Goal: Information Seeking & Learning: Learn about a topic

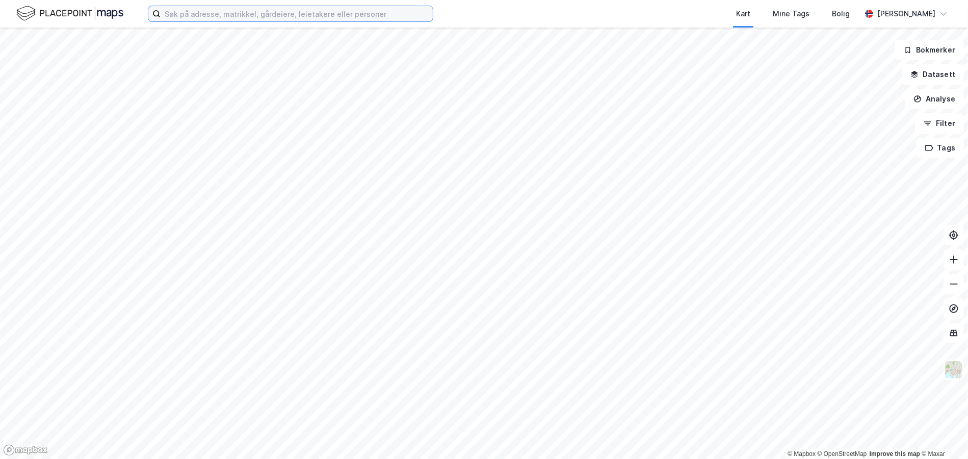
click at [259, 17] on input at bounding box center [296, 13] width 272 height 15
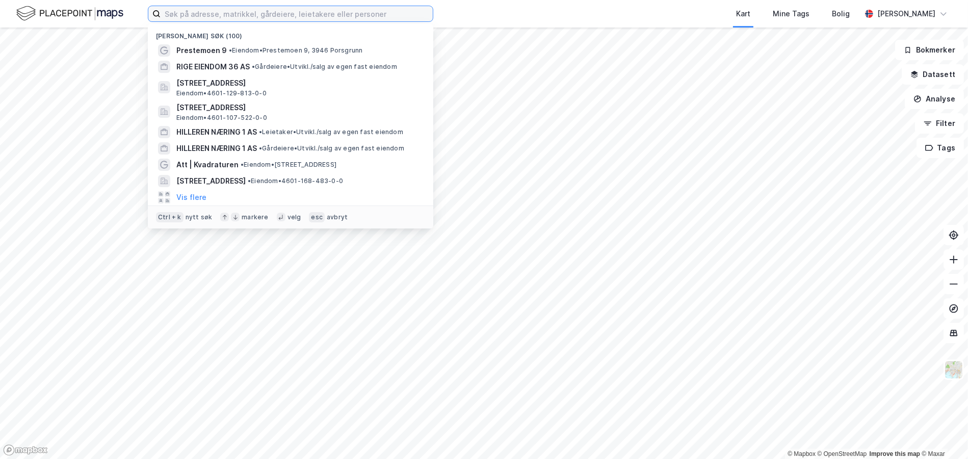
paste input "[STREET_ADDRESS]"
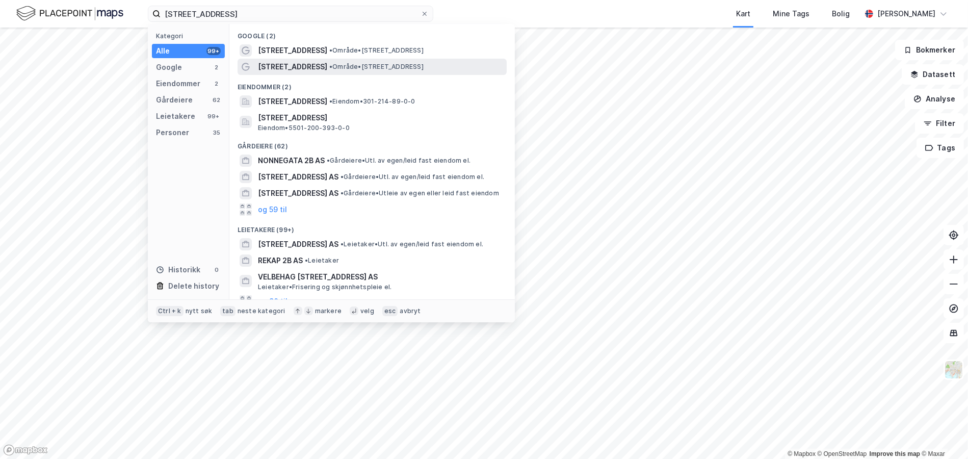
click at [359, 65] on span "• Område • [STREET_ADDRESS]" at bounding box center [376, 67] width 94 height 8
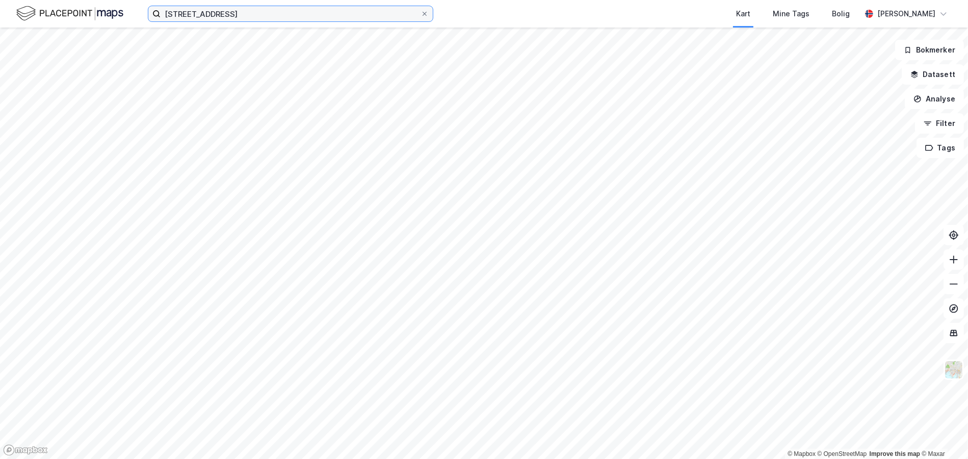
click at [245, 17] on input "[STREET_ADDRESS]" at bounding box center [290, 13] width 260 height 15
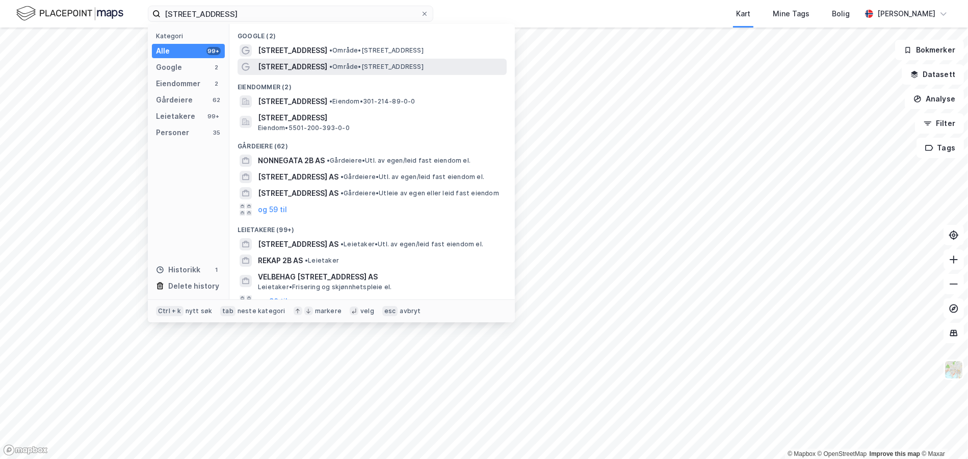
click at [331, 65] on span "• Område • [STREET_ADDRESS]" at bounding box center [376, 67] width 94 height 8
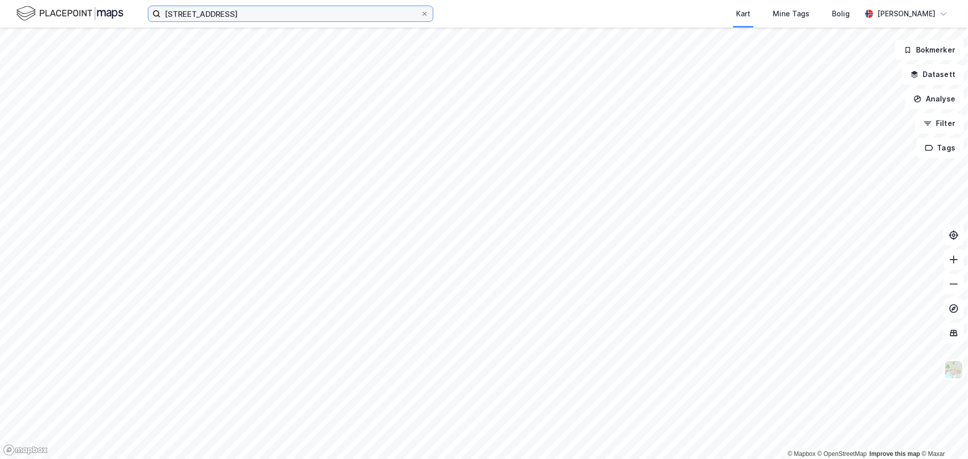
click at [238, 15] on input "[STREET_ADDRESS]" at bounding box center [290, 13] width 260 height 15
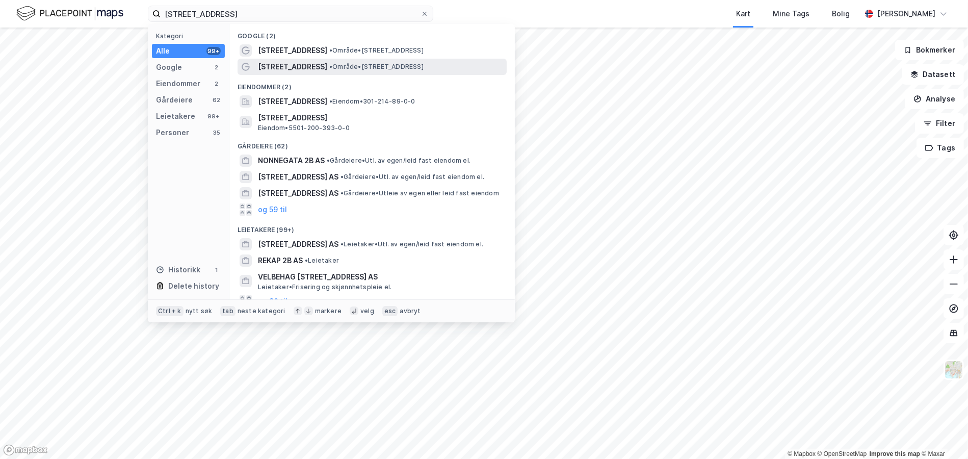
click at [314, 61] on div "[STREET_ADDRESS] • Område • [STREET_ADDRESS]" at bounding box center [381, 67] width 247 height 12
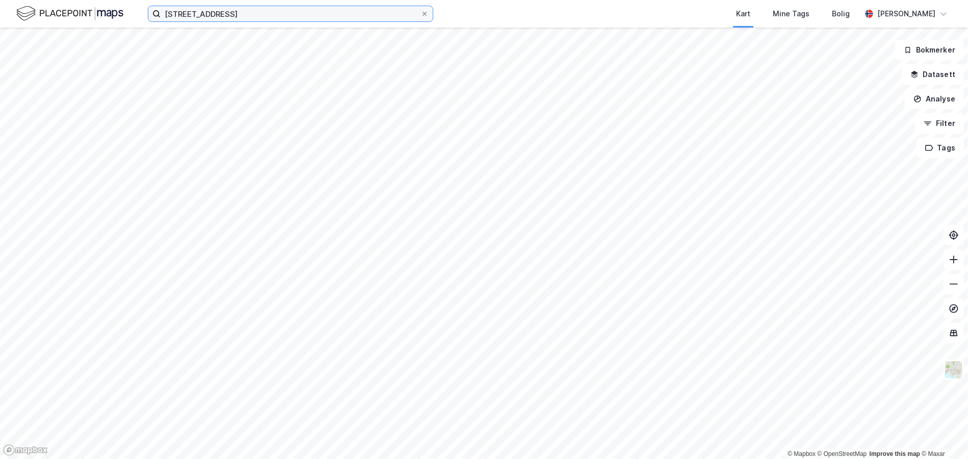
click at [225, 15] on input "[STREET_ADDRESS]" at bounding box center [290, 13] width 260 height 15
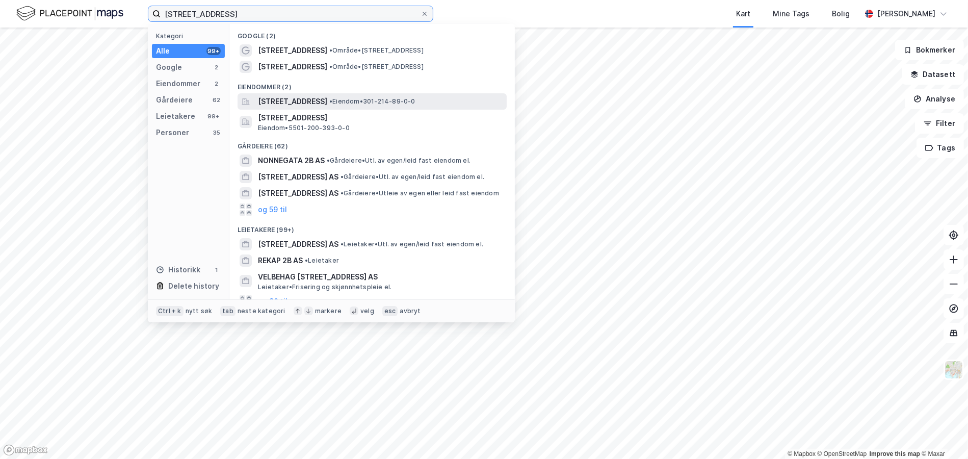
type input "[STREET_ADDRESS]"
click at [327, 103] on span "[STREET_ADDRESS]" at bounding box center [292, 101] width 69 height 12
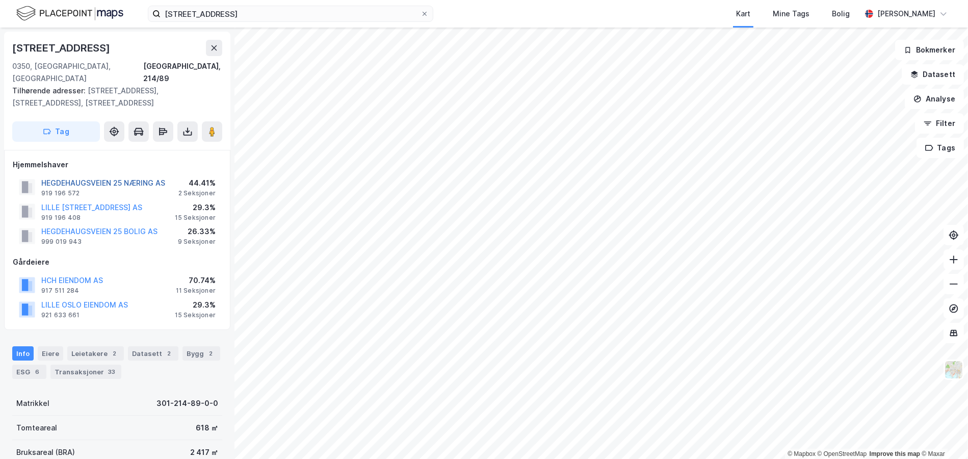
click at [0, 0] on button "HEGDEHAUGSVEIEN 25 NÆRING AS" at bounding box center [0, 0] width 0 height 0
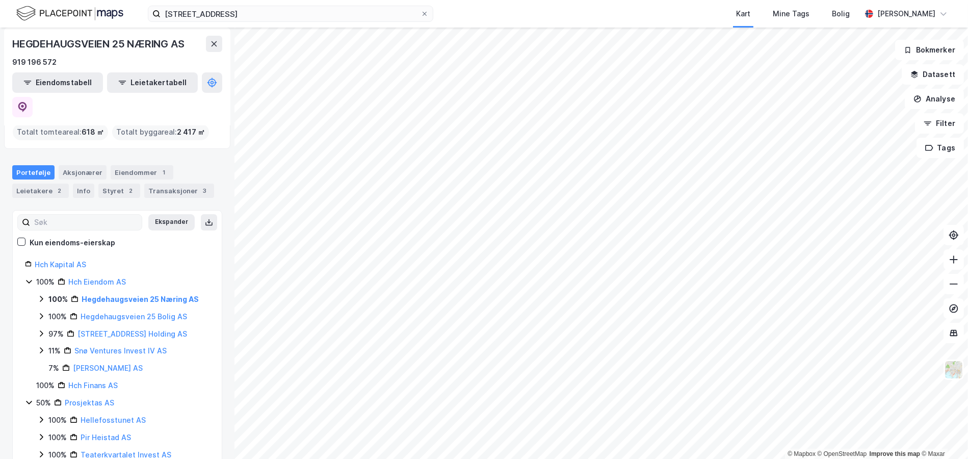
scroll to position [69, 0]
click at [38, 292] on icon at bounding box center [41, 296] width 8 height 8
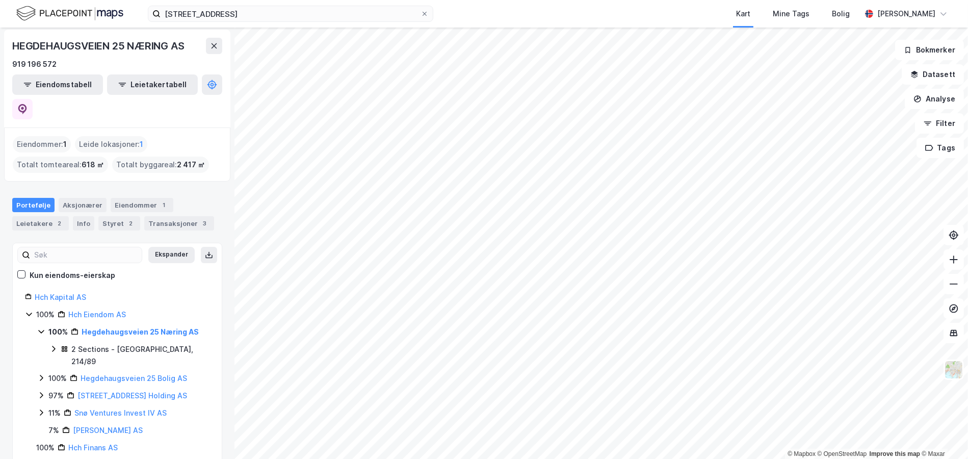
scroll to position [50, 0]
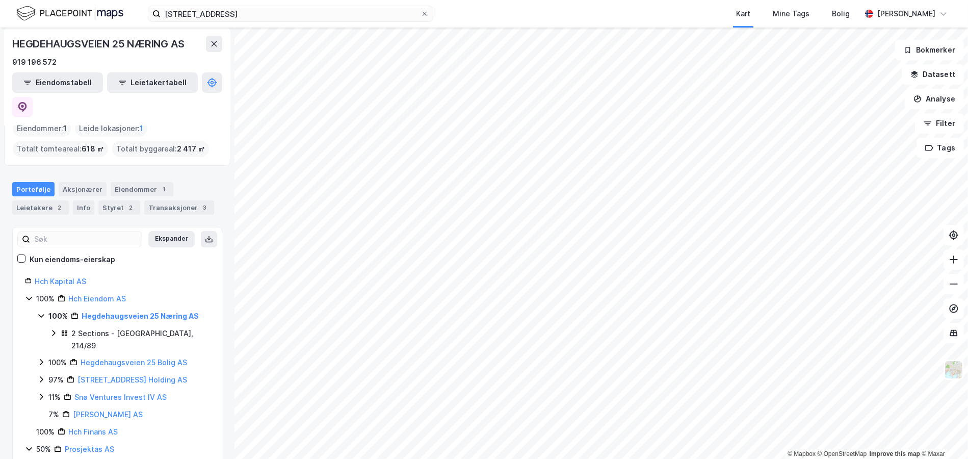
click at [53, 330] on icon at bounding box center [53, 333] width 3 height 6
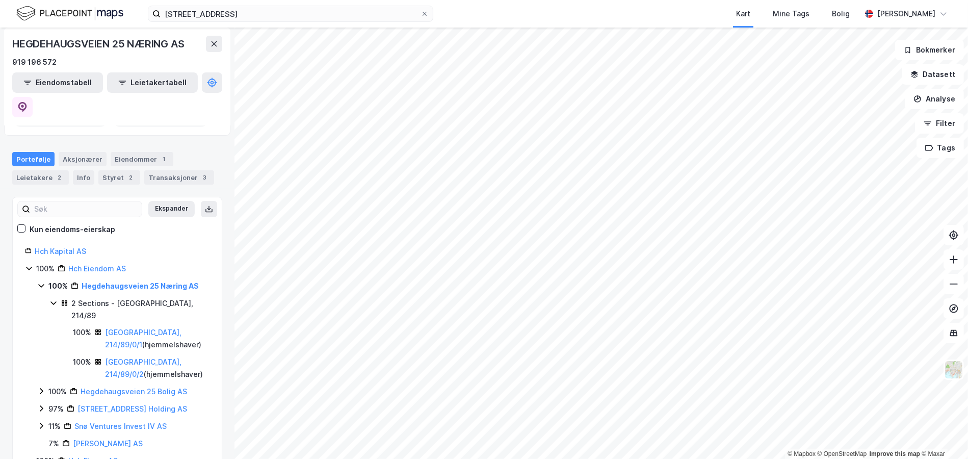
scroll to position [101, 0]
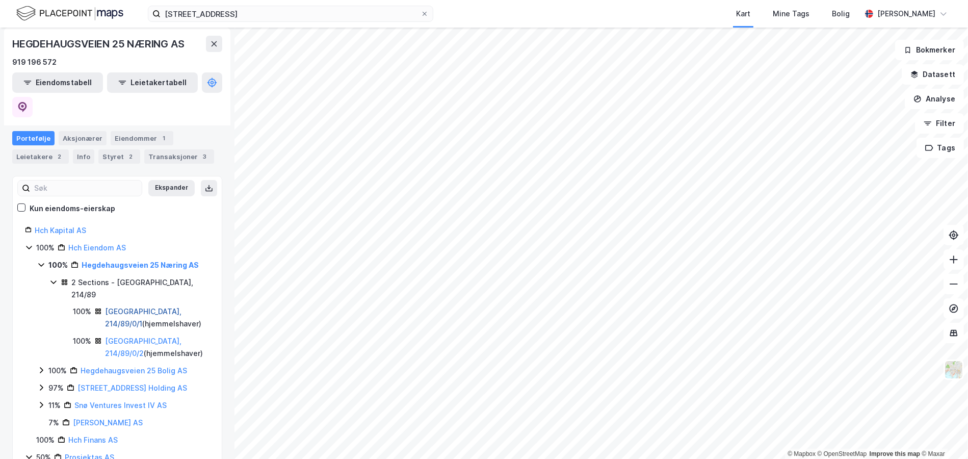
click at [125, 307] on link "[GEOGRAPHIC_DATA], 214/89/0/1" at bounding box center [143, 317] width 76 height 21
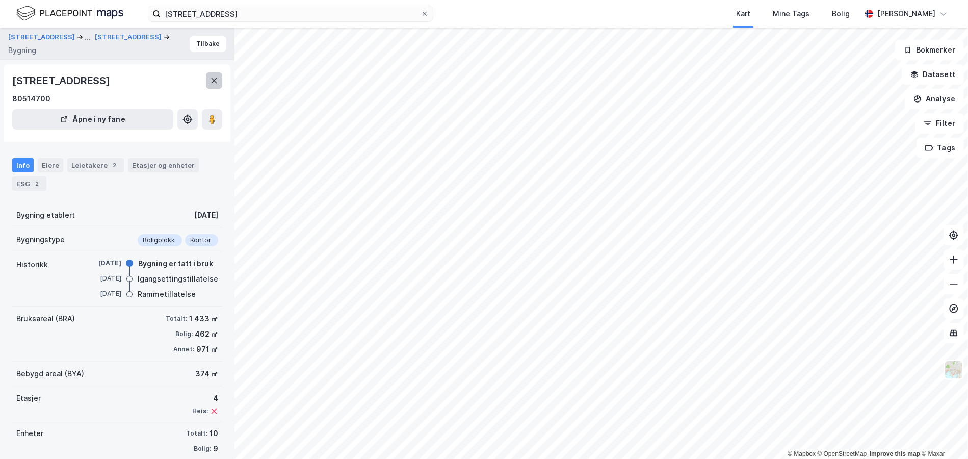
click at [217, 79] on icon at bounding box center [214, 80] width 8 height 8
